Goal: Task Accomplishment & Management: Complete application form

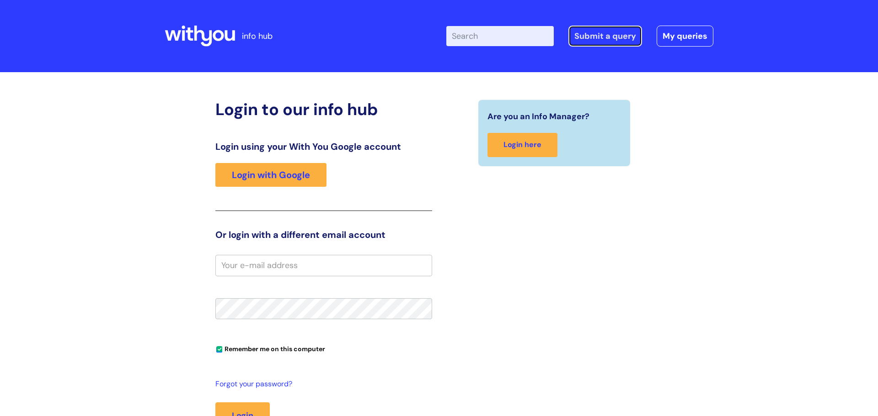
click at [607, 32] on link "Submit a query" at bounding box center [605, 36] width 74 height 21
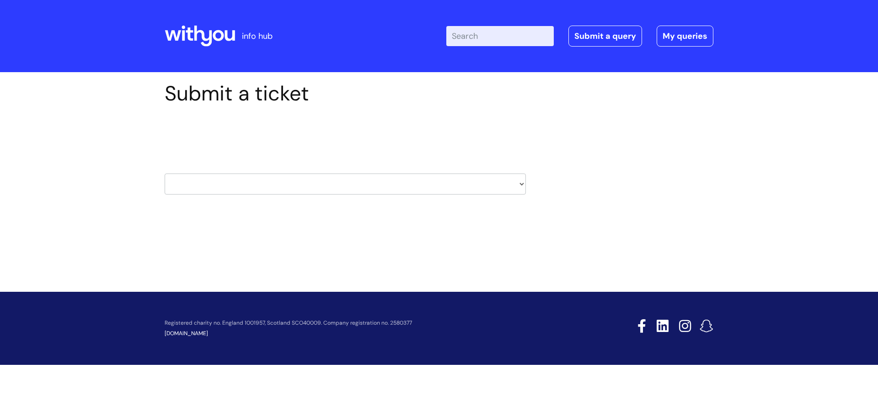
click at [352, 186] on select "HR / People IT and Support Clinical Drug Alerts Finance Accounts Data Support T…" at bounding box center [345, 184] width 361 height 21
select select "finance_accounts"
click at [165, 174] on select "HR / People IT and Support Clinical Drug Alerts Finance Accounts Data Support T…" at bounding box center [345, 184] width 361 height 21
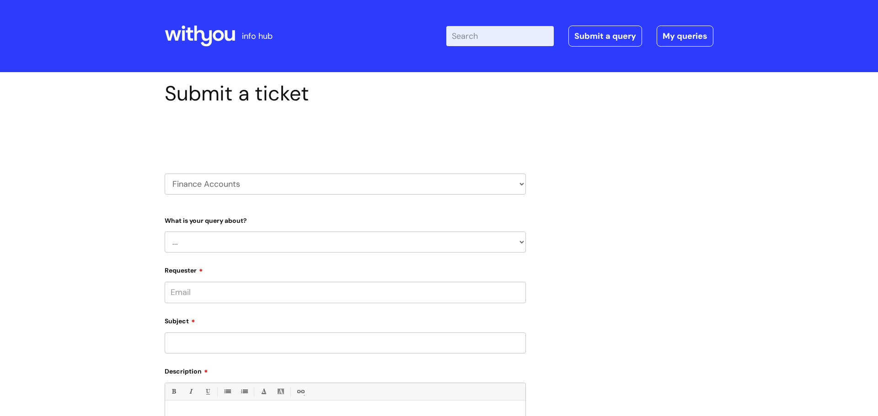
click at [366, 245] on select "... Finance Systems Finance Requests (inc. Expenses) Invoices Research" at bounding box center [345, 242] width 361 height 21
select select "Invoices"
click at [165, 232] on select "... Finance Systems Finance Requests (inc. Expenses) Invoices Research" at bounding box center [345, 242] width 361 height 21
click at [336, 288] on select "... Customer Invoice Supplier Invoices" at bounding box center [349, 289] width 354 height 21
select select "Supplier Invoices"
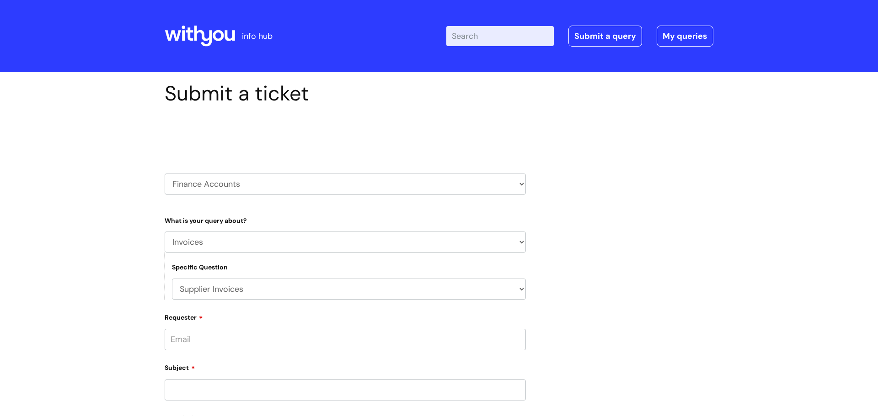
click at [172, 279] on select "... Customer Invoice Supplier Invoices" at bounding box center [349, 289] width 354 height 21
click at [293, 332] on select "... Invoices to add to Basware Payment Dates Remittance advice requests Urgent …" at bounding box center [349, 336] width 354 height 21
click at [639, 274] on div "Submit a ticket Select issue type HR / People IT and Support Clinical Drug Aler…" at bounding box center [439, 365] width 562 height 569
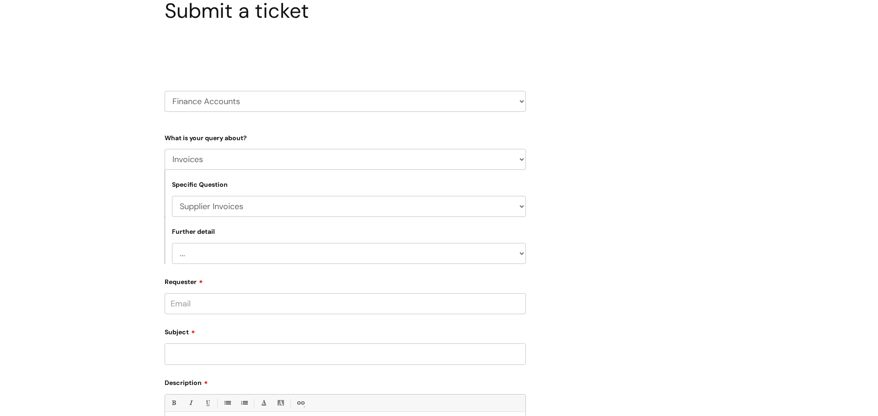
scroll to position [83, 0]
click at [310, 355] on input "Subject" at bounding box center [345, 353] width 361 height 21
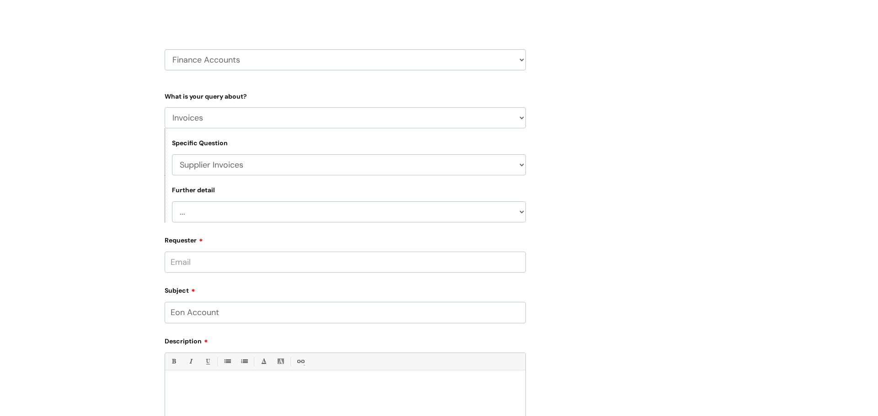
scroll to position [133, 0]
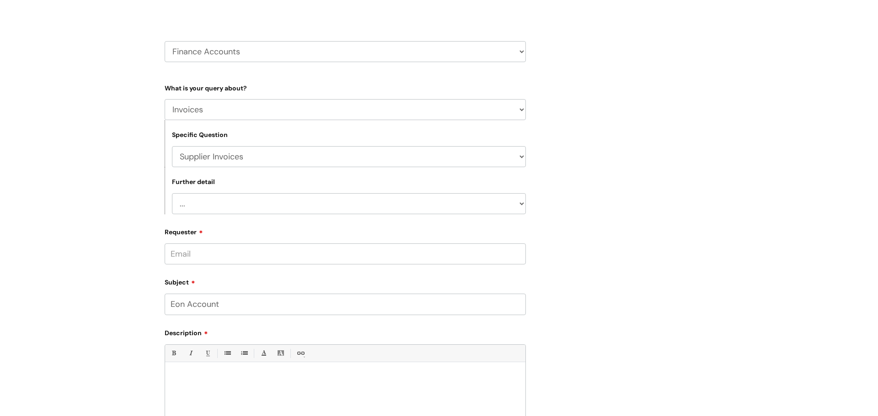
type input "Eon Account"
click at [235, 380] on p at bounding box center [345, 378] width 347 height 8
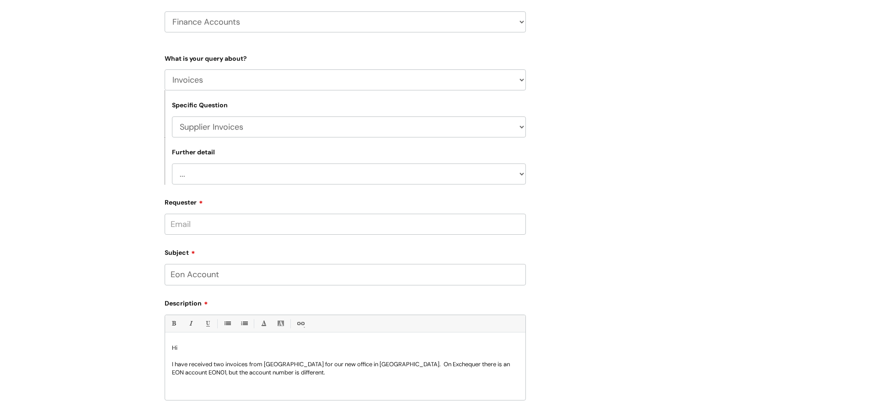
scroll to position [168, 0]
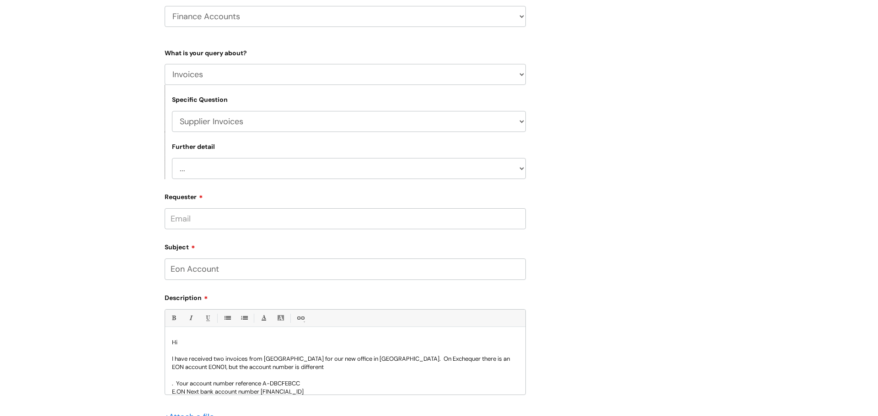
click at [178, 383] on p ". Your account number reference A-DBCFEBCC" at bounding box center [345, 384] width 347 height 8
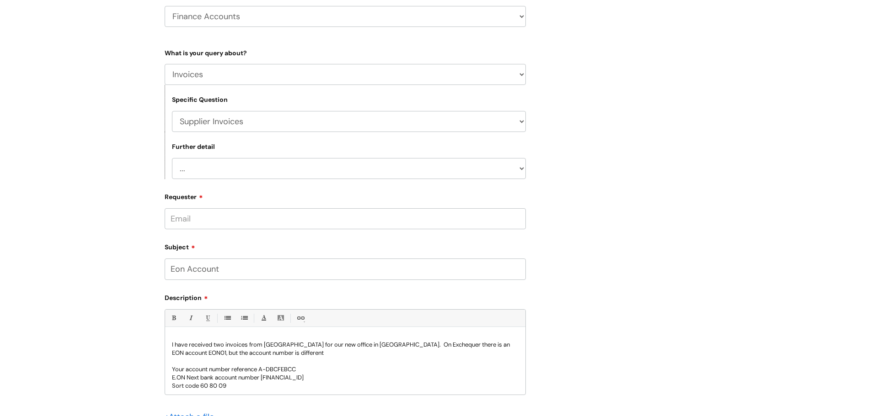
scroll to position [16, 0]
click at [255, 353] on p "I have received two invoices from Eon for our new office in Preston. On Exchequ…" at bounding box center [345, 347] width 347 height 16
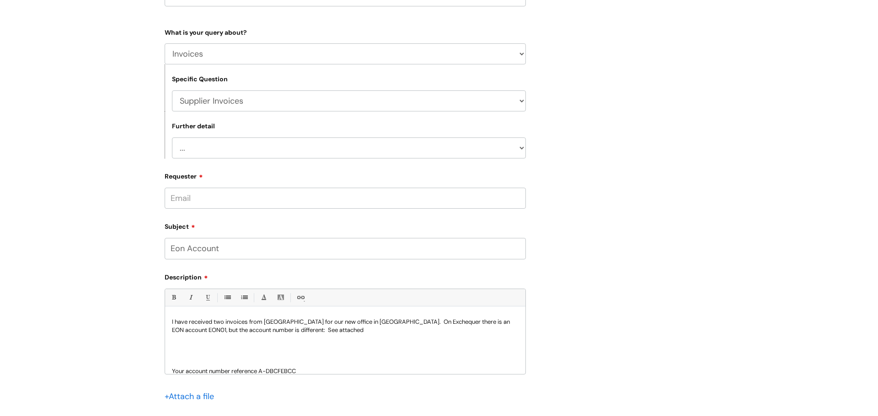
scroll to position [196, 0]
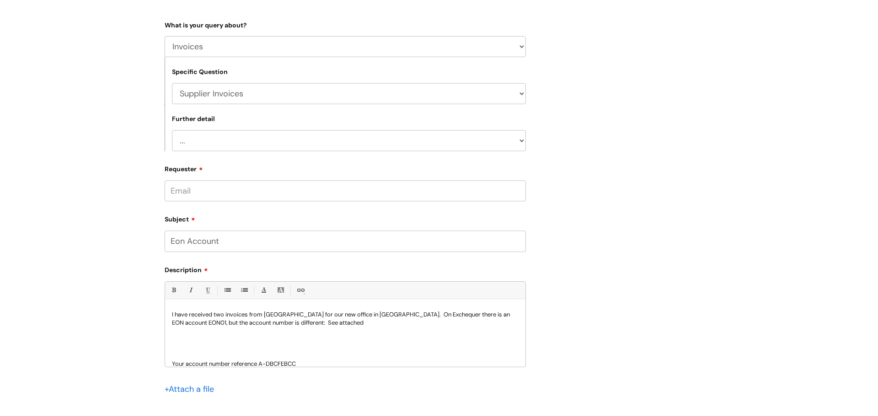
click at [295, 324] on p "I have received two invoices from Eon for our new office in Preston. On Exchequ…" at bounding box center [345, 319] width 347 height 16
click at [329, 326] on p "I have received two invoices from Eon for our new office in Preston. On Exchequ…" at bounding box center [345, 319] width 347 height 16
click at [239, 356] on p "Sort code 60 80 09" at bounding box center [345, 356] width 347 height 8
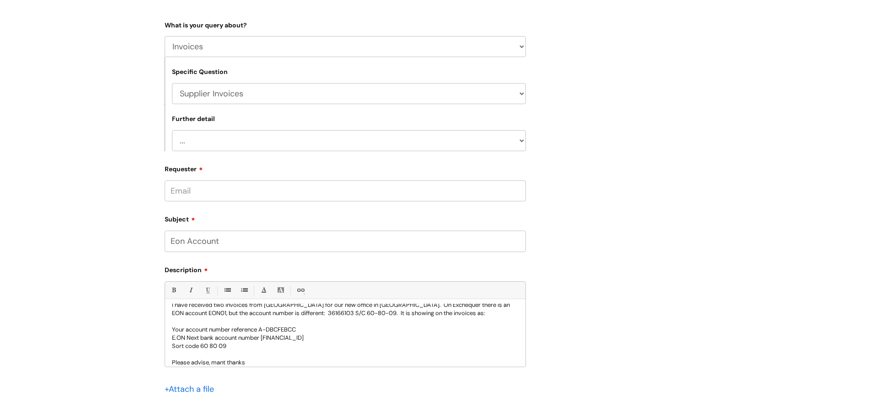
scroll to position [34, 0]
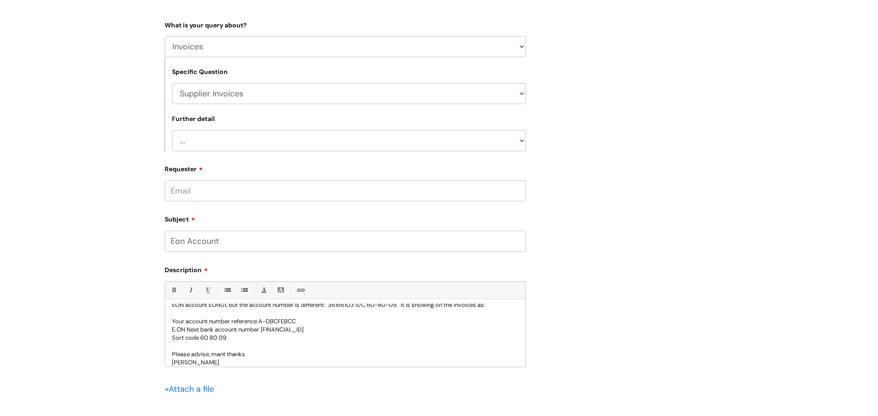
click at [226, 353] on p "Please advise, mant thanks" at bounding box center [345, 355] width 347 height 8
click at [348, 339] on p "Sort code 60 80 09" at bounding box center [345, 338] width 347 height 8
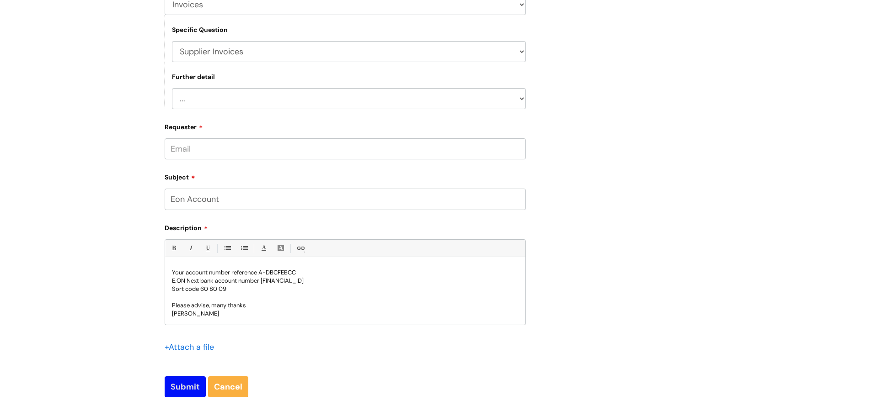
scroll to position [238, 0]
click at [176, 386] on input "Submit" at bounding box center [185, 386] width 41 height 21
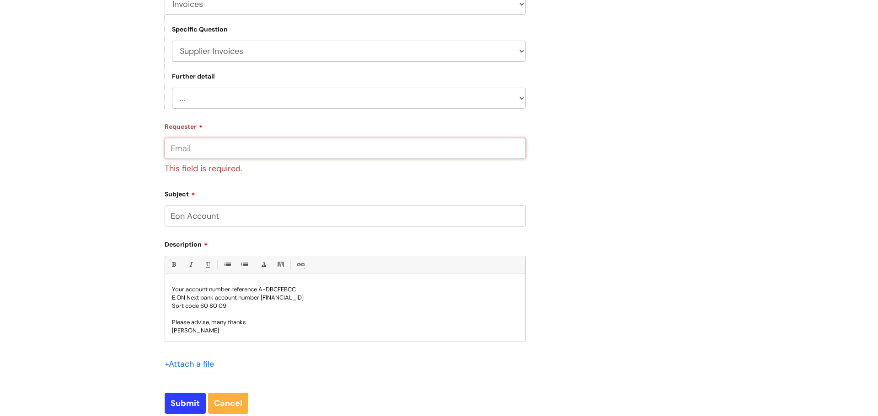
click at [345, 149] on input "Requester" at bounding box center [345, 148] width 361 height 21
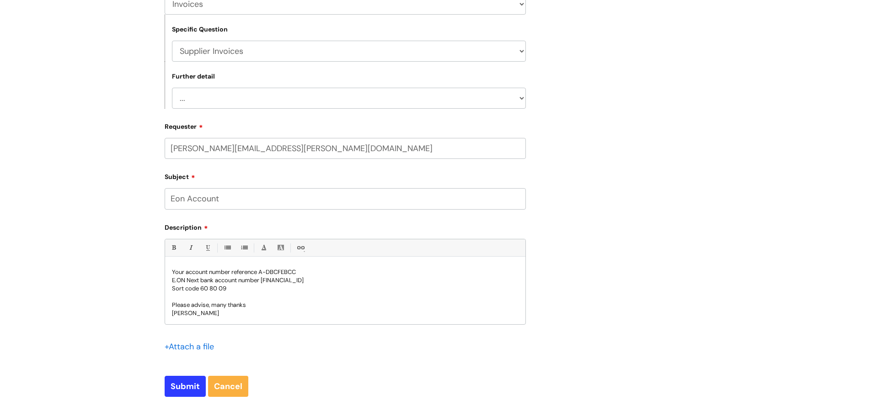
type input "donna.wood@wearewithyou.org.uk"
click at [400, 366] on form "Type Of Request ... Accounts (Finance) Alerts! (For clinical team) Data Protect…" at bounding box center [345, 186] width 361 height 423
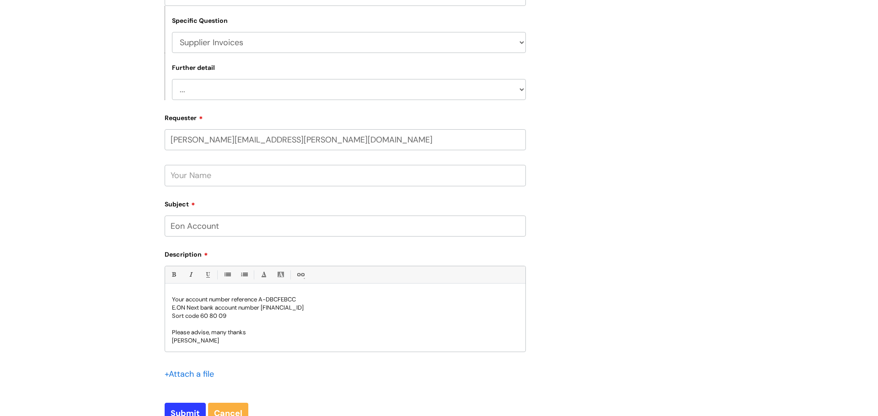
scroll to position [252, 0]
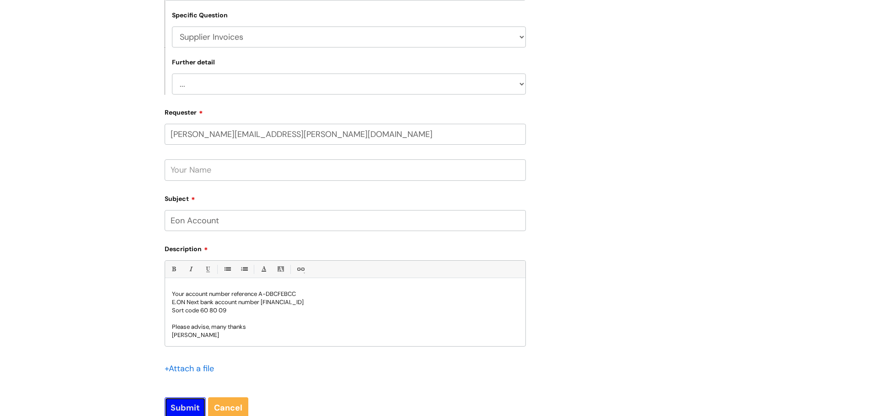
click at [187, 406] on input "Submit" at bounding box center [185, 408] width 41 height 21
type input "Please Wait..."
